Goal: Navigation & Orientation: Find specific page/section

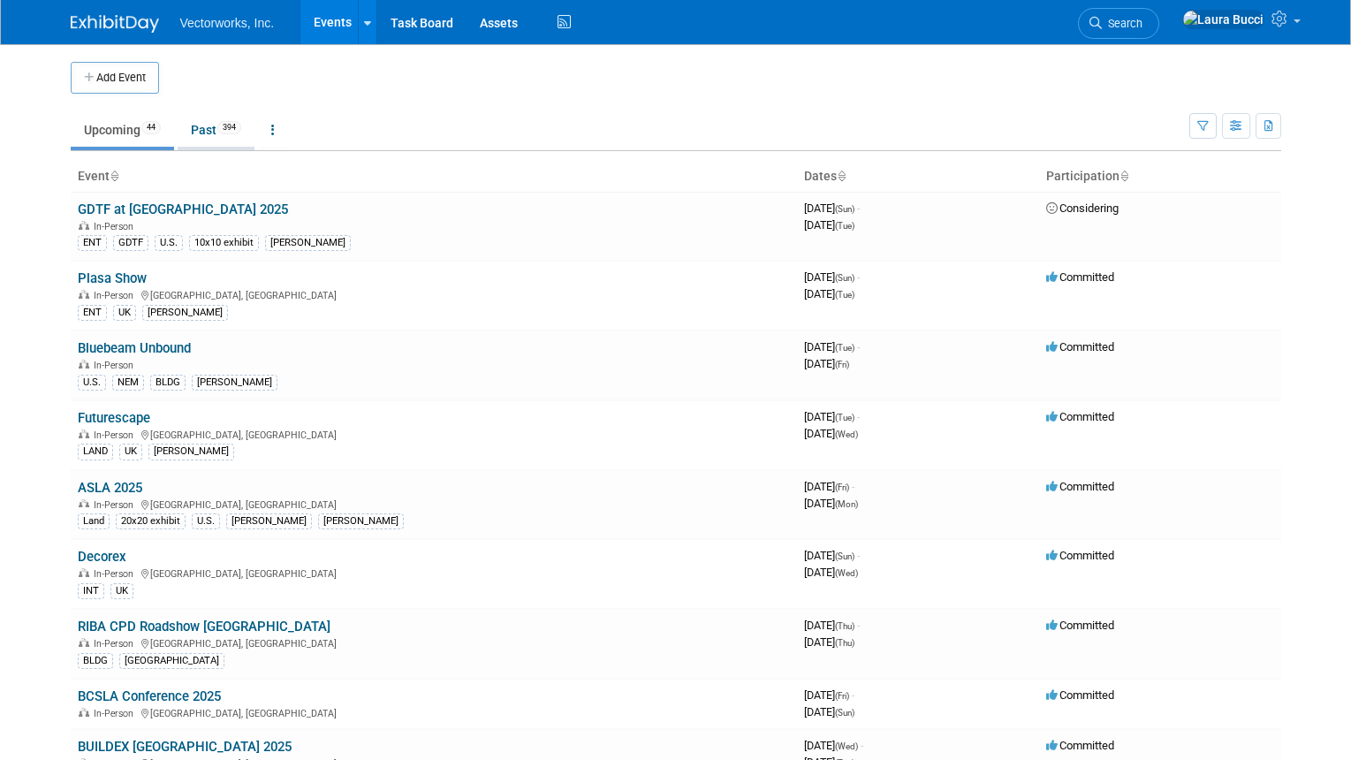
click at [224, 135] on link "Past 394" at bounding box center [216, 130] width 77 height 34
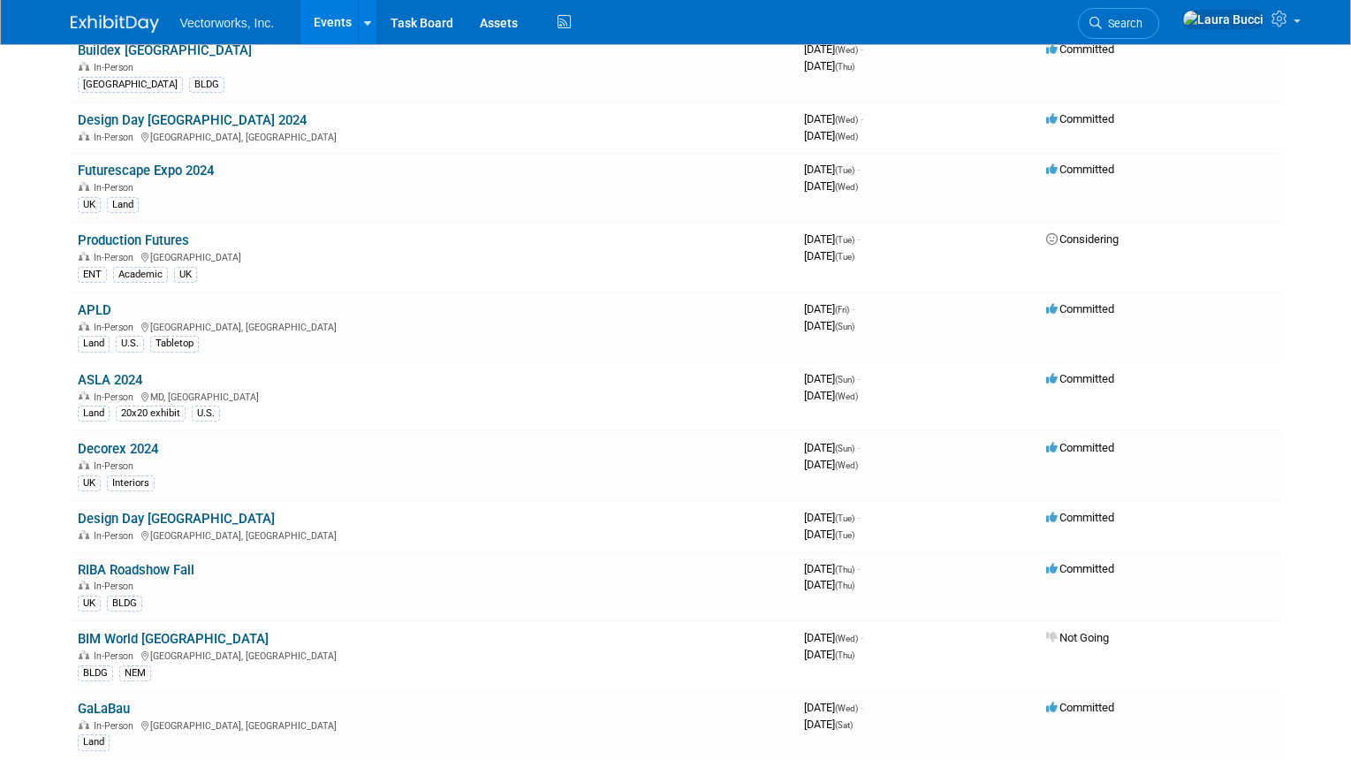
scroll to position [7243, 0]
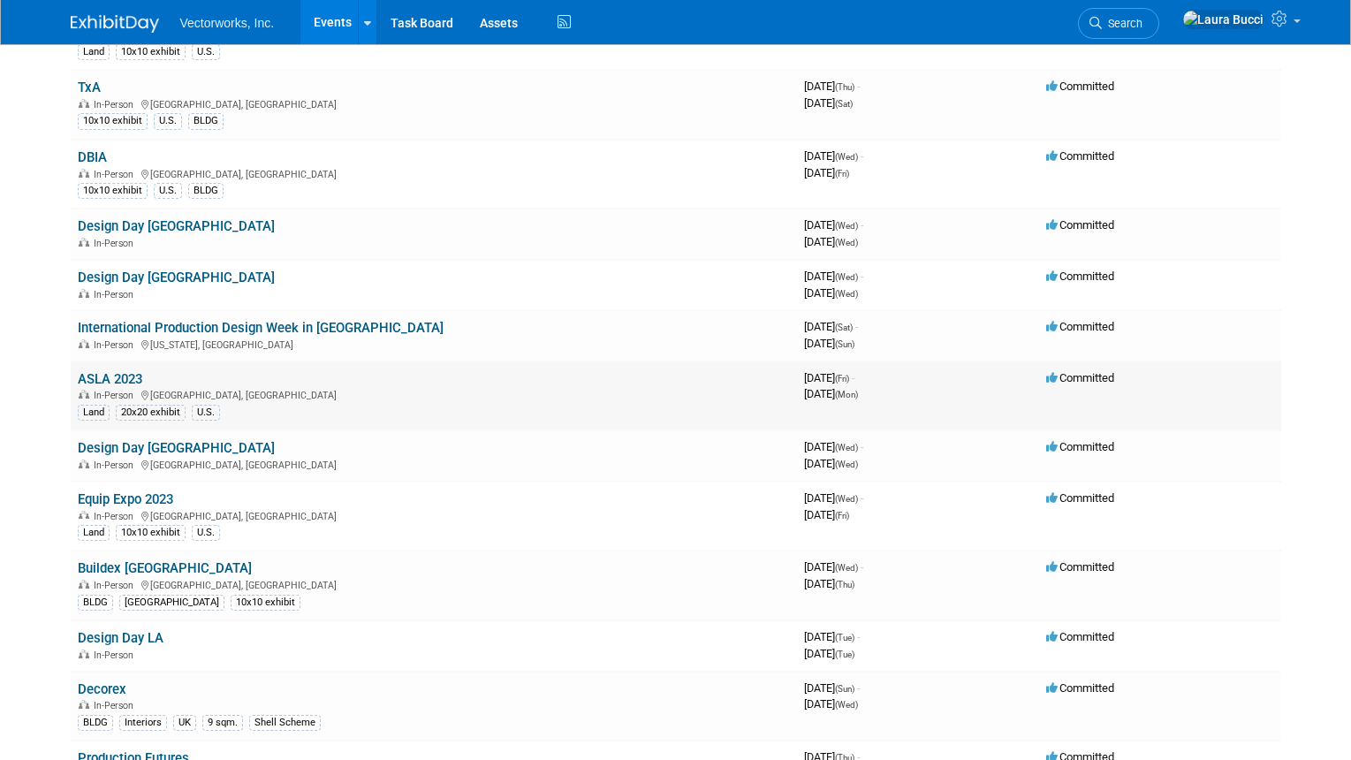
click at [128, 373] on link "ASLA 2023" at bounding box center [110, 379] width 64 height 16
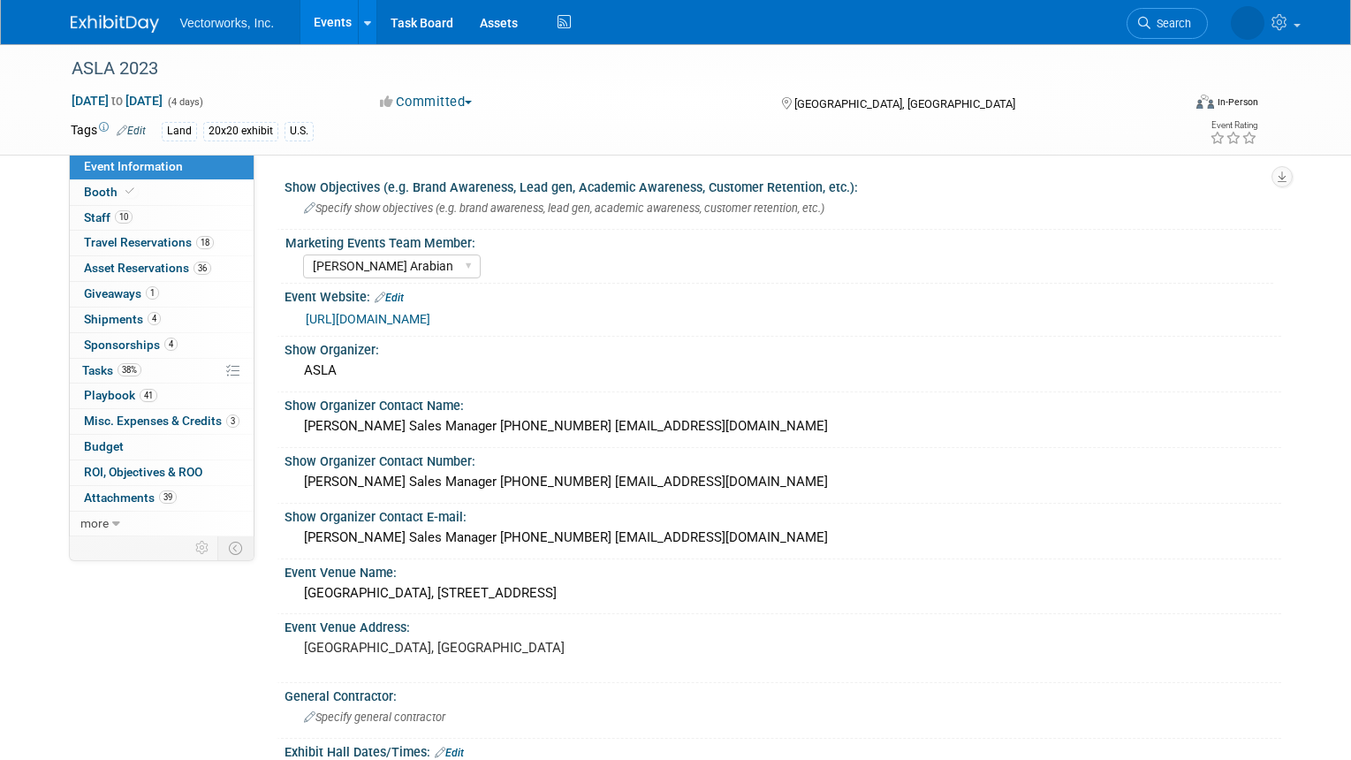
select select "[PERSON_NAME] Arabian"
click at [227, 242] on link "18 Travel Reservations 18" at bounding box center [162, 243] width 184 height 25
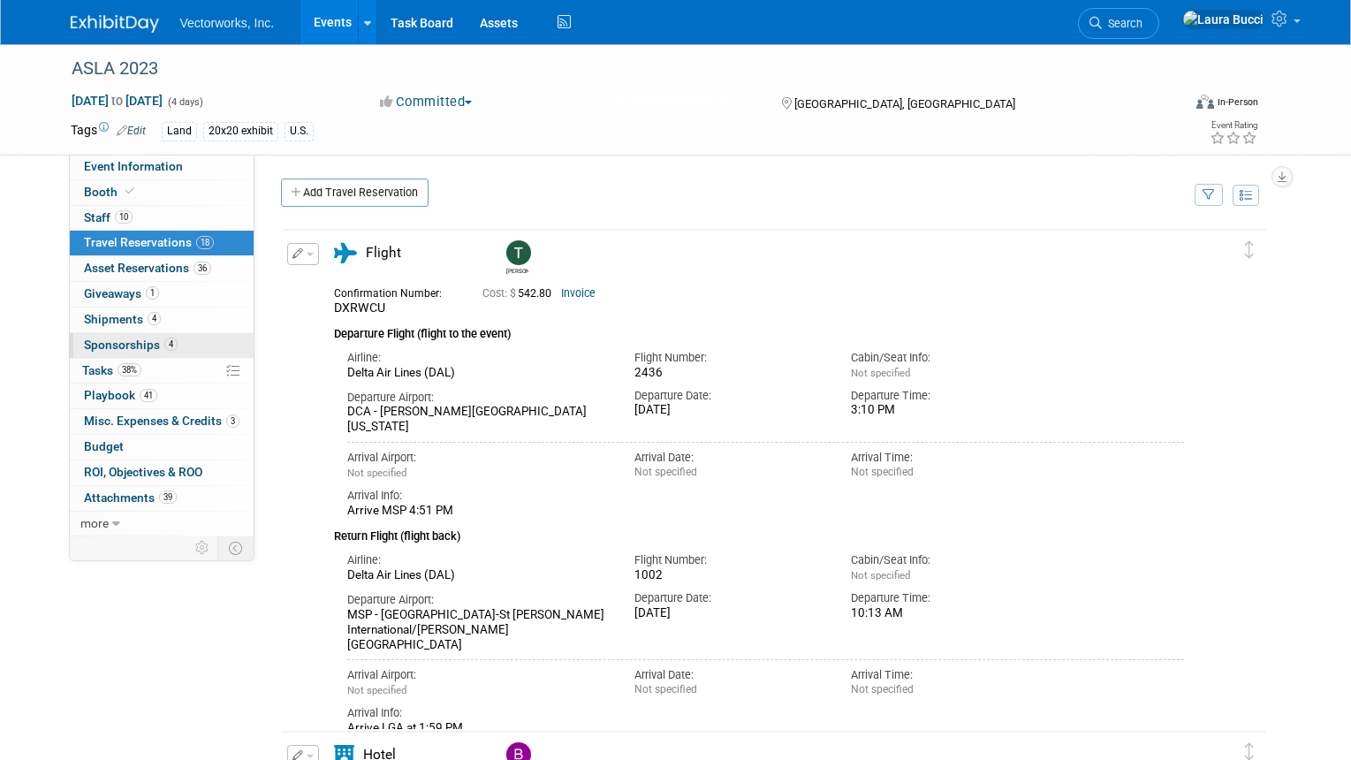
click at [201, 345] on link "4 Sponsorships 4" at bounding box center [162, 345] width 184 height 25
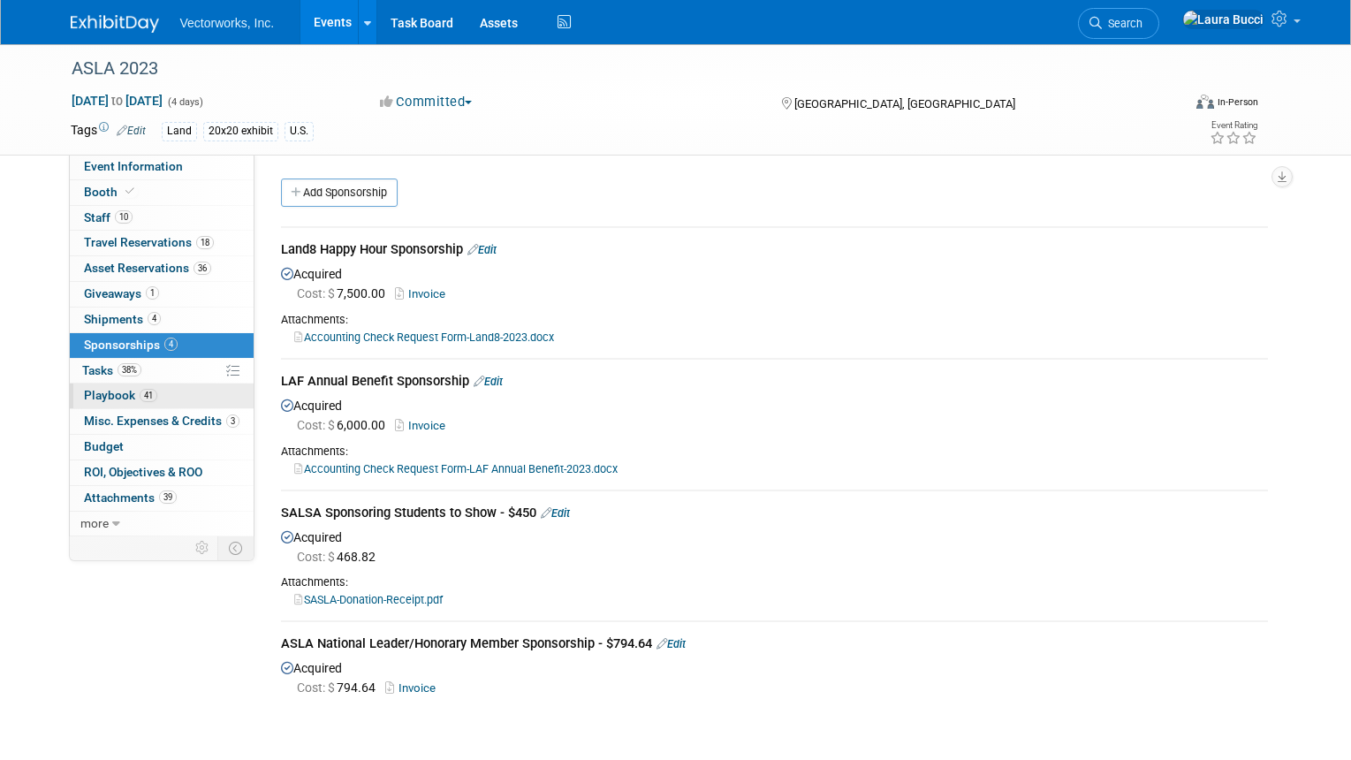
click at [178, 395] on link "41 Playbook 41" at bounding box center [162, 395] width 184 height 25
